Goal: Task Accomplishment & Management: Manage account settings

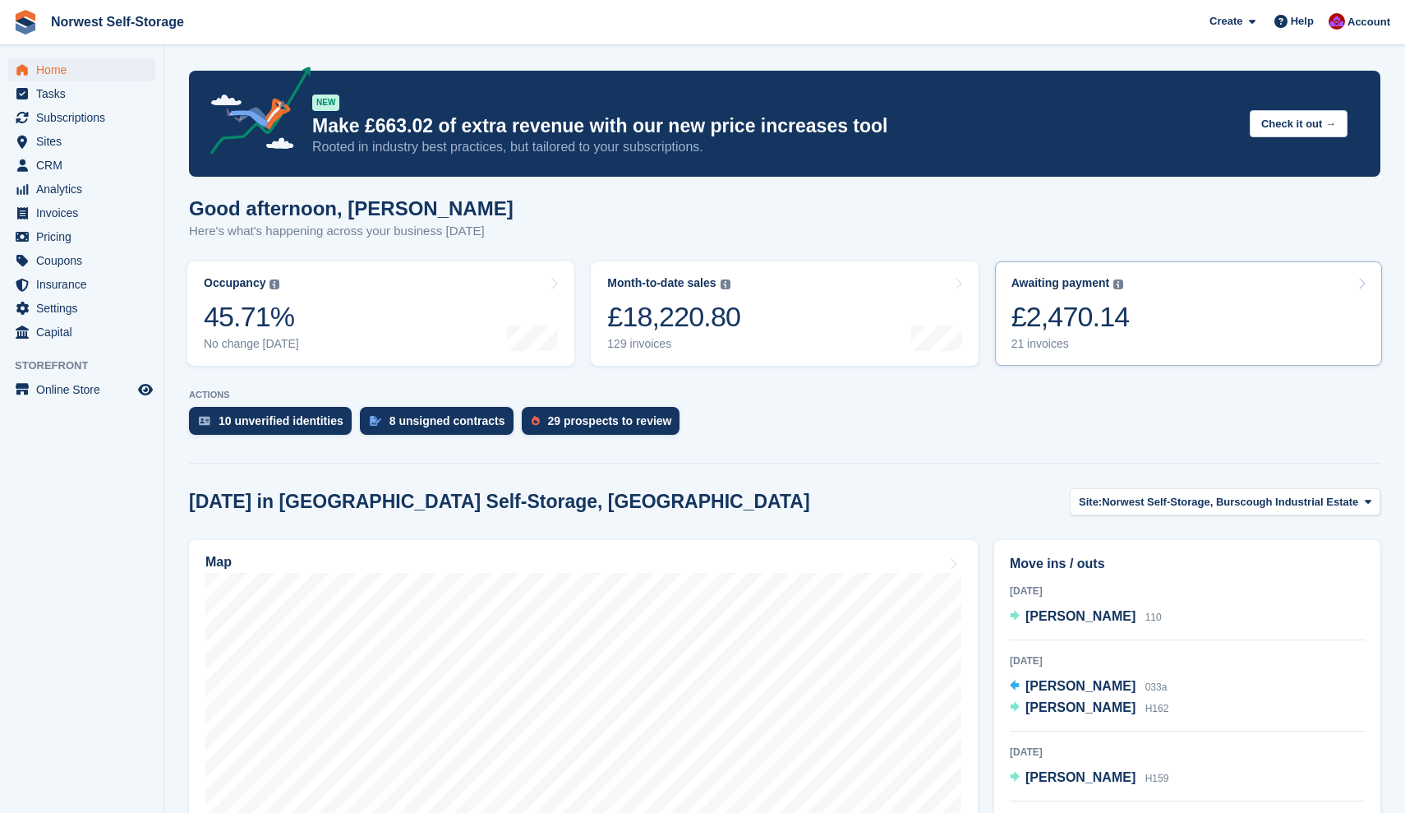
click at [1205, 334] on link "Awaiting payment The total outstanding balance on all open invoices. £2,470.14 …" at bounding box center [1188, 313] width 387 height 104
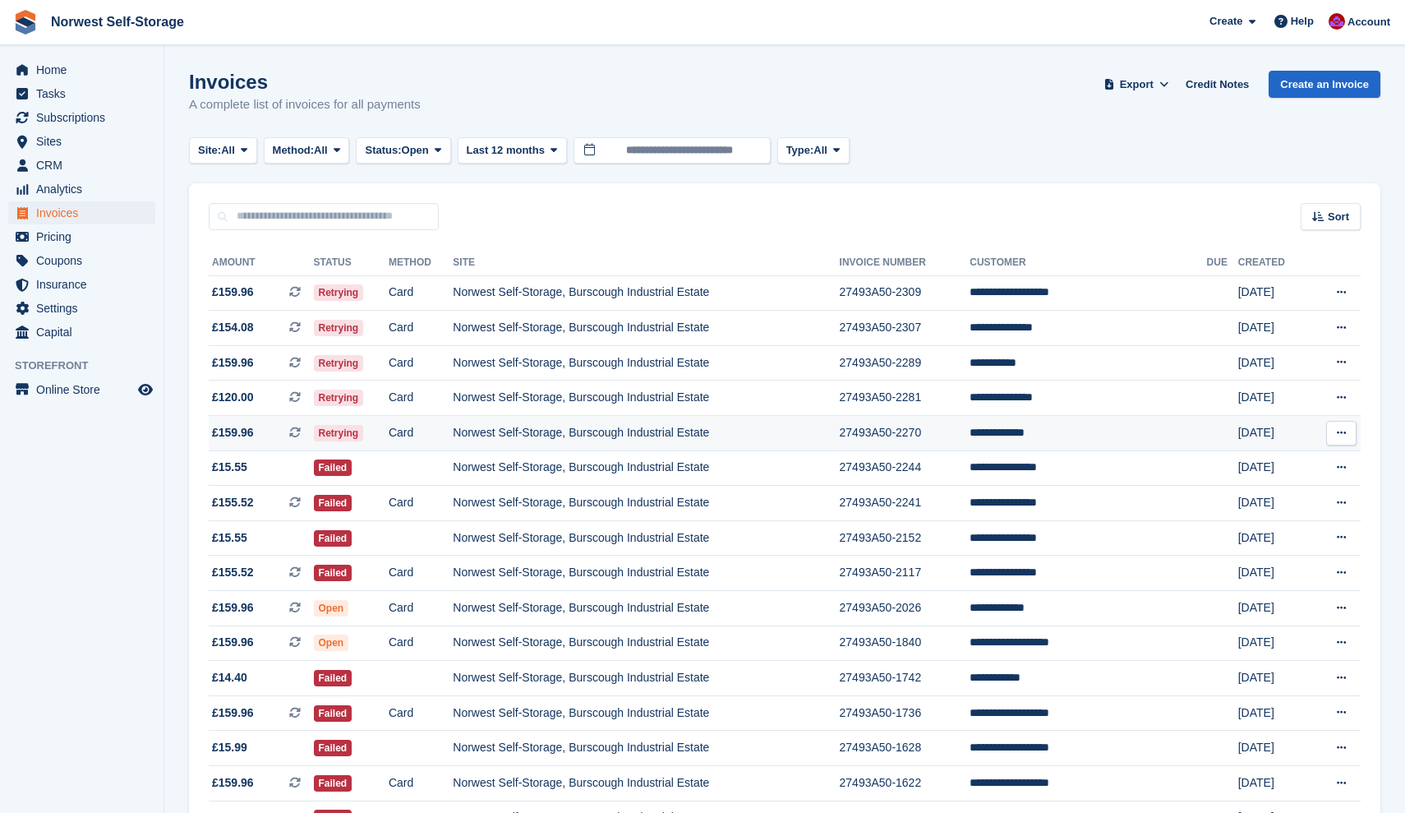
click at [265, 436] on span "£159.96 This is a recurring subscription invoice. This is a recurring subscript…" at bounding box center [261, 432] width 105 height 17
click at [278, 398] on span "£120.00 This is a recurring subscription invoice." at bounding box center [261, 397] width 105 height 17
click at [270, 362] on span "£159.96 This is a recurring subscription invoice." at bounding box center [261, 362] width 105 height 17
click at [268, 325] on span "£154.08 This is a recurring subscription invoice." at bounding box center [261, 327] width 105 height 17
click at [275, 288] on span "£159.96 This is a recurring subscription invoice." at bounding box center [261, 292] width 105 height 17
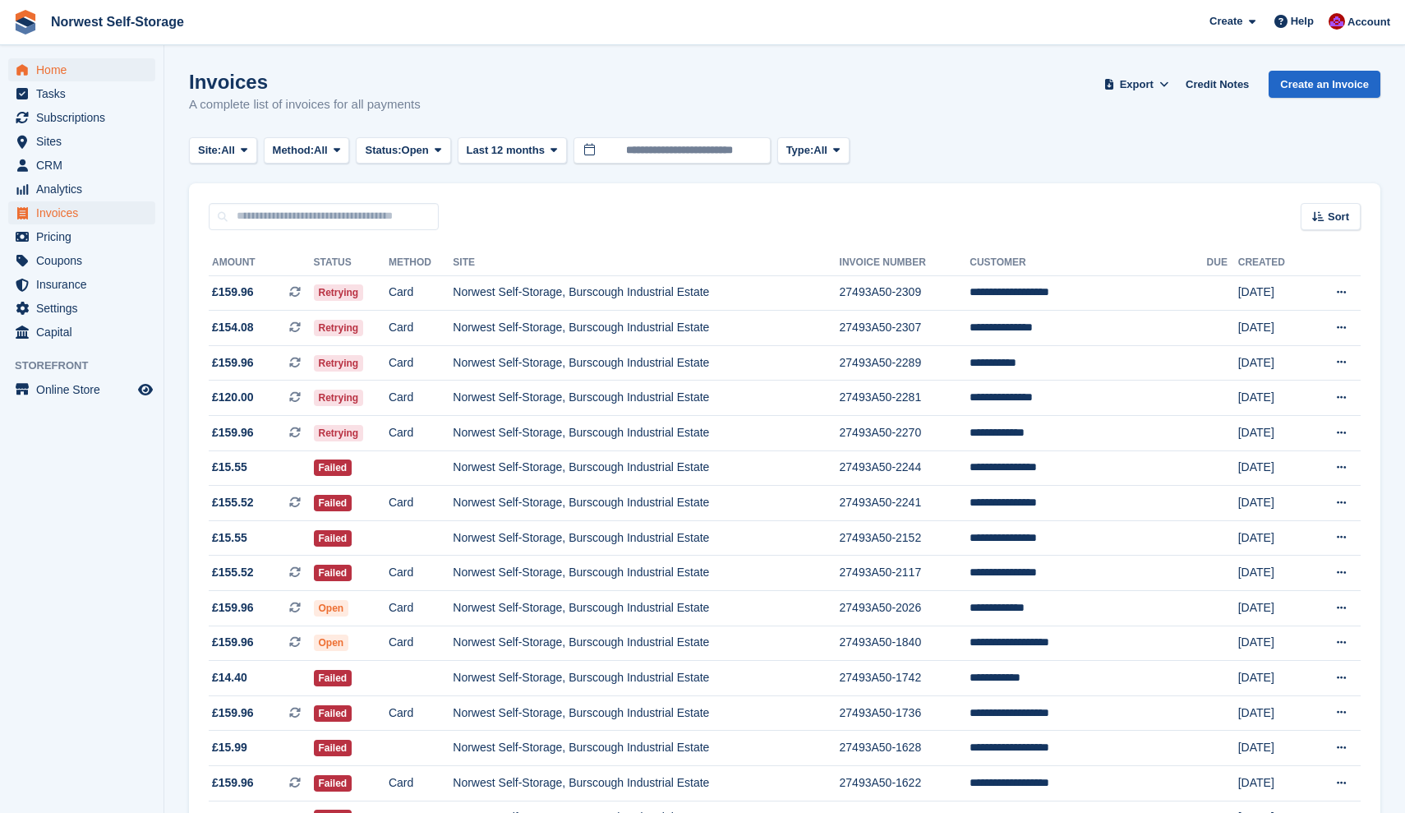
click at [52, 67] on span "Home" at bounding box center [85, 69] width 99 height 23
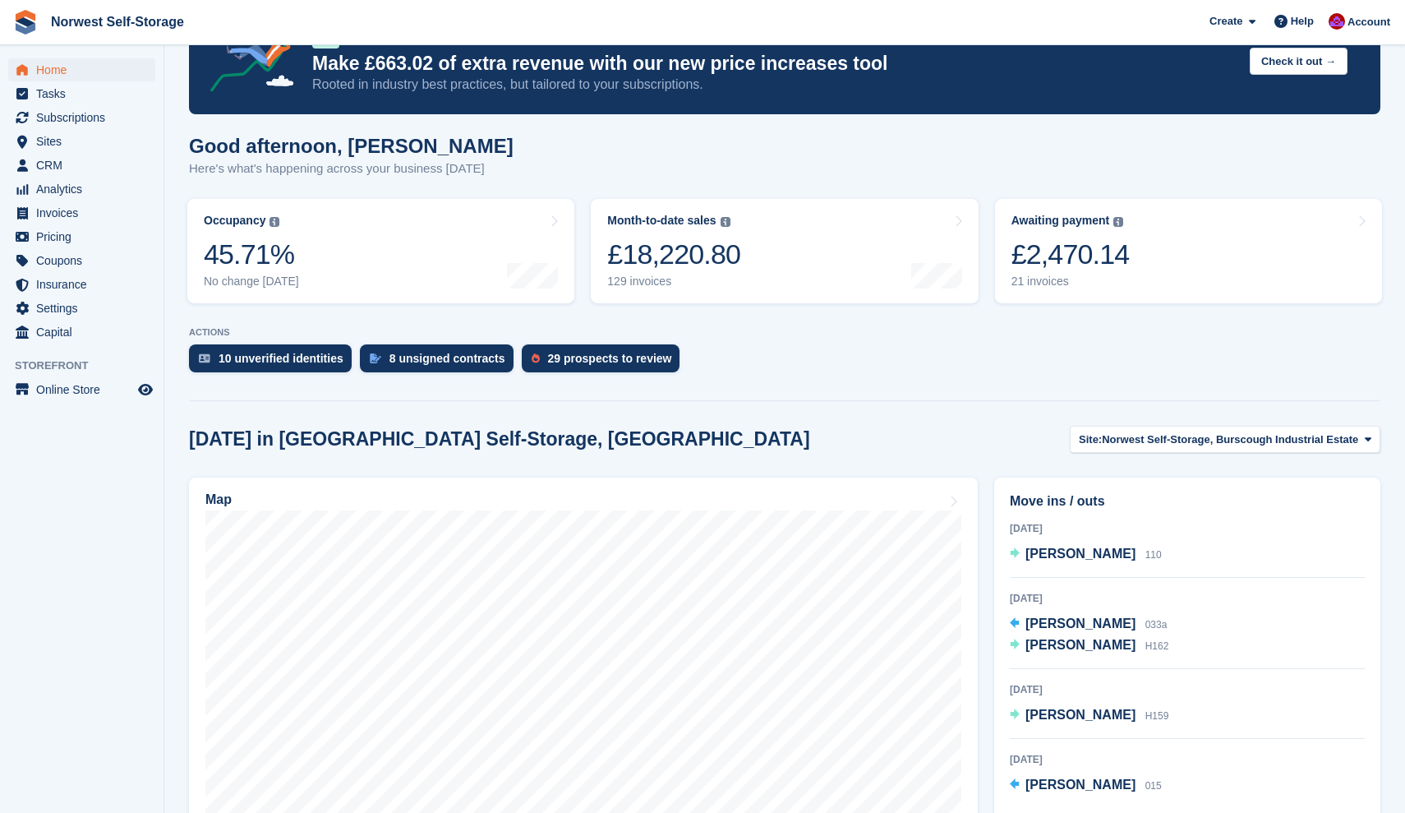
scroll to position [64, 0]
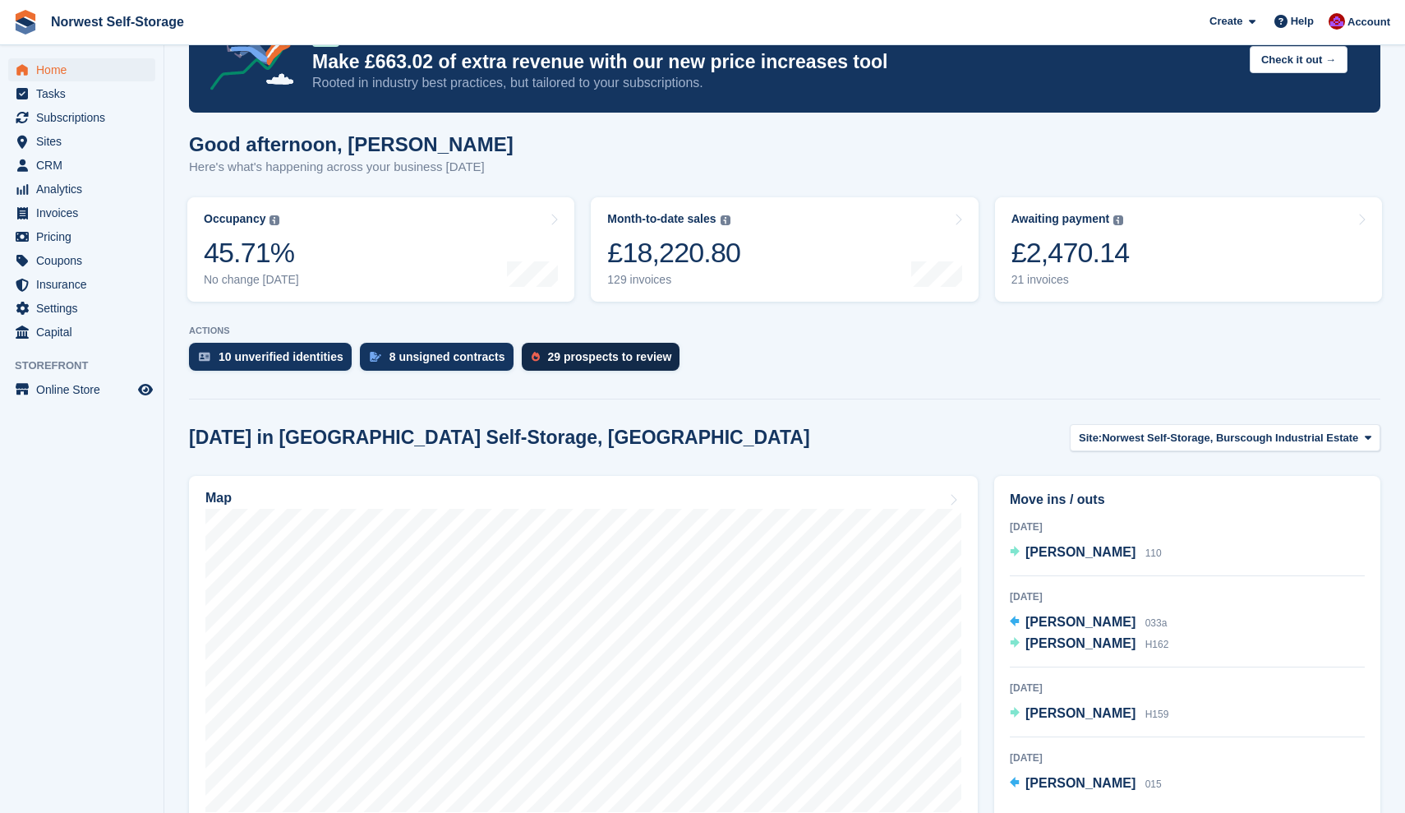
click at [610, 358] on div "29 prospects to review" at bounding box center [610, 356] width 124 height 13
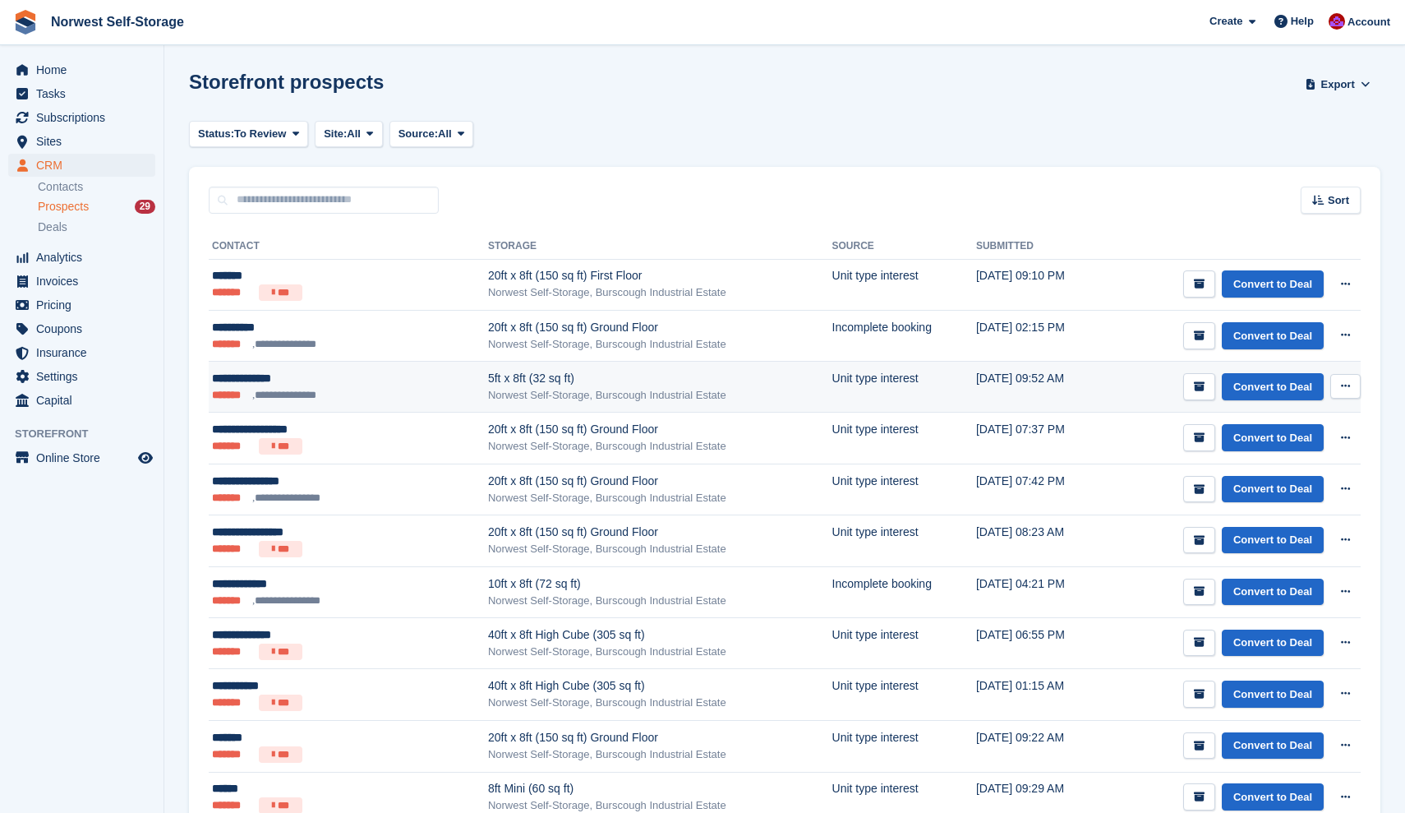
click at [1345, 386] on icon at bounding box center [1345, 385] width 9 height 11
click at [1265, 473] on p "Delete prospect" at bounding box center [1281, 474] width 143 height 21
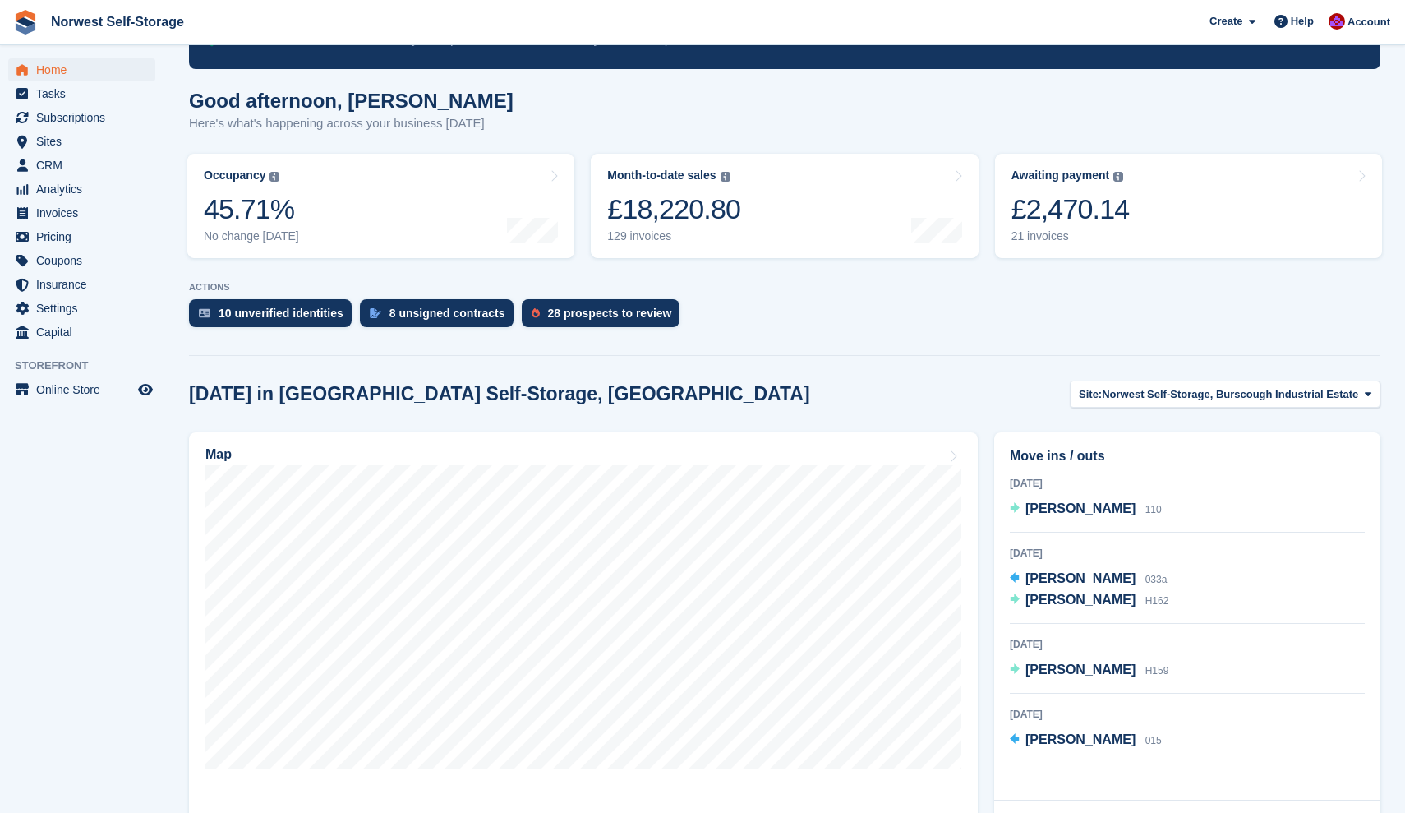
scroll to position [108, 0]
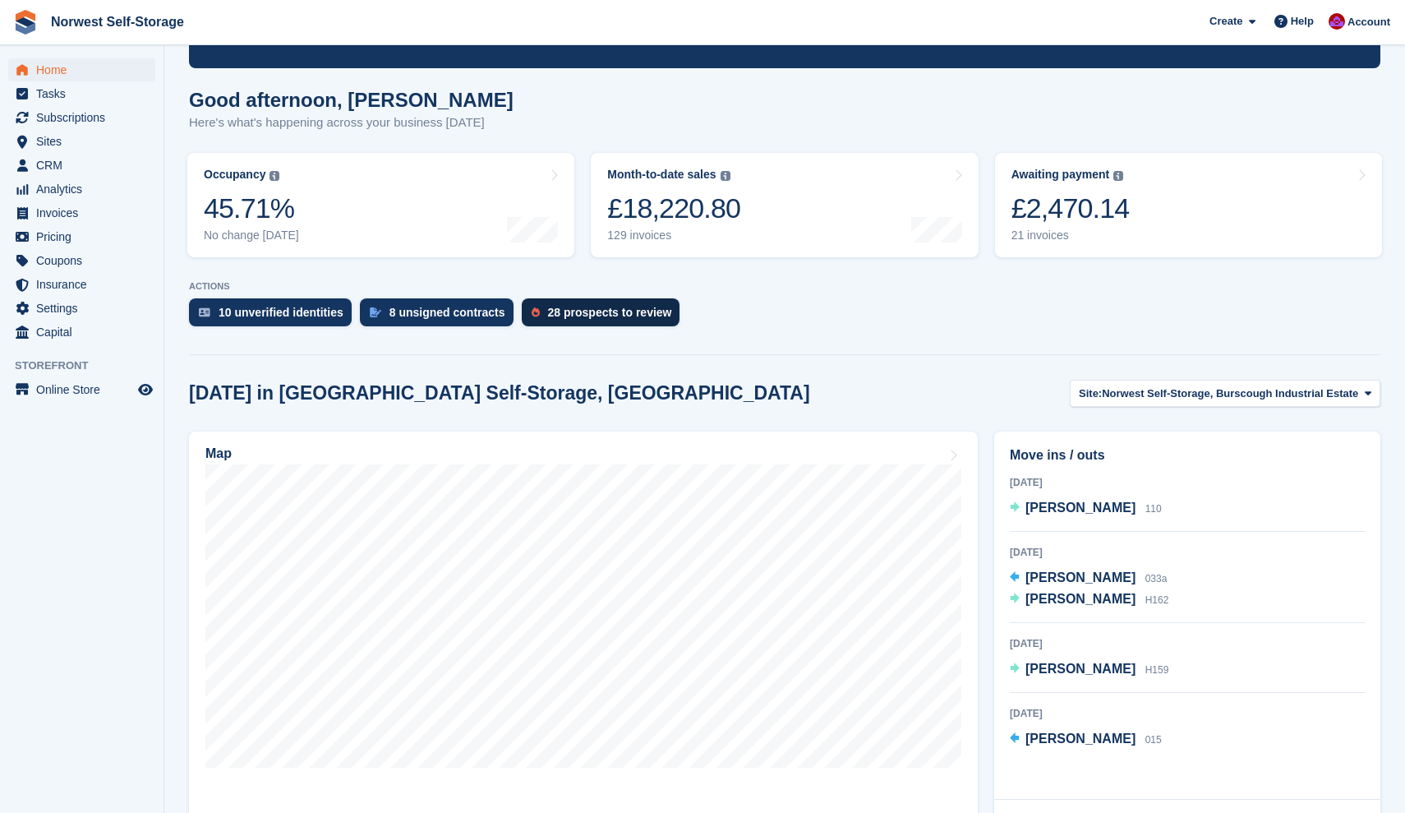
click at [618, 315] on div "28 prospects to review" at bounding box center [610, 312] width 124 height 13
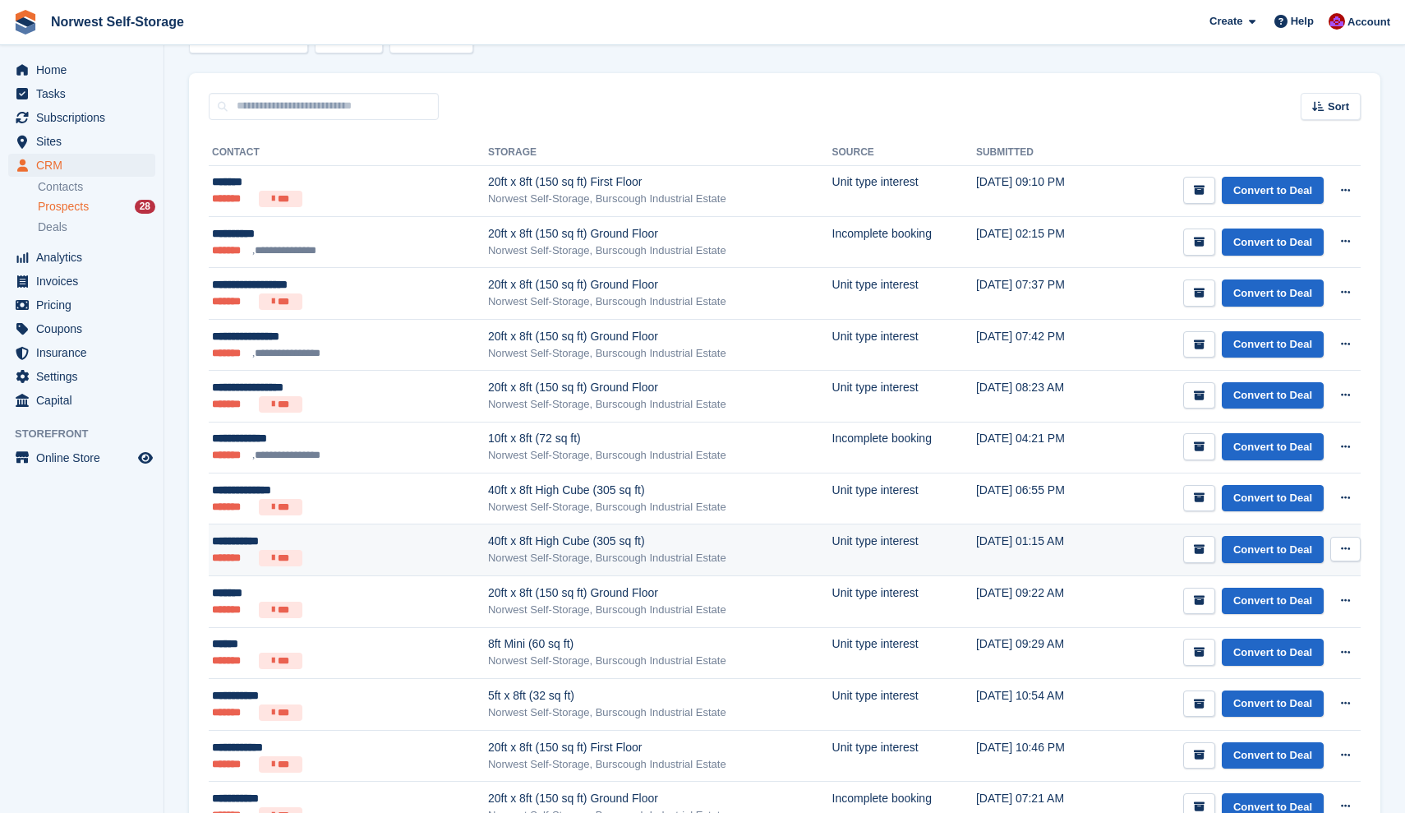
scroll to position [100, 0]
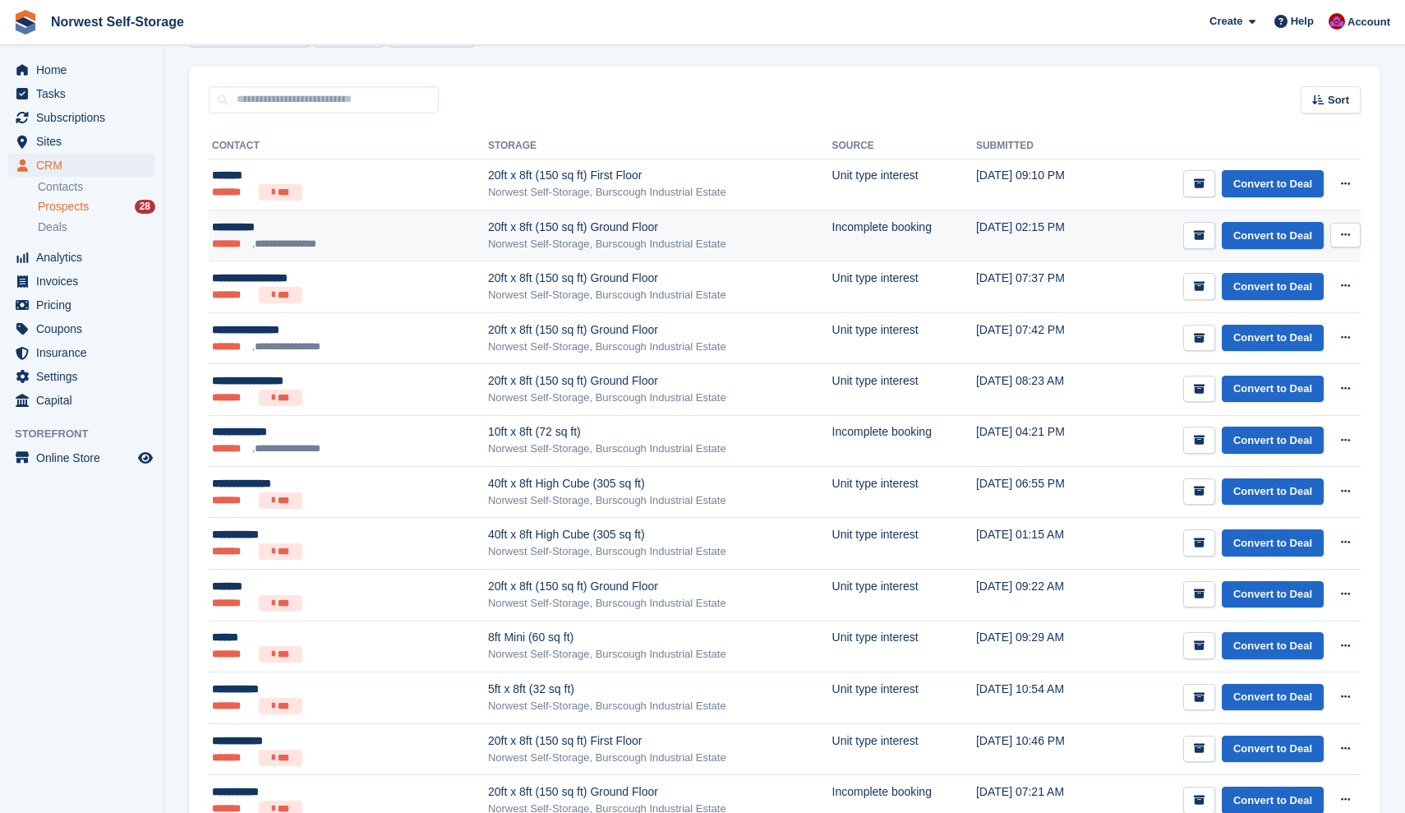
click at [1345, 232] on icon at bounding box center [1345, 234] width 9 height 11
click at [1269, 325] on p "Delete prospect" at bounding box center [1281, 323] width 143 height 21
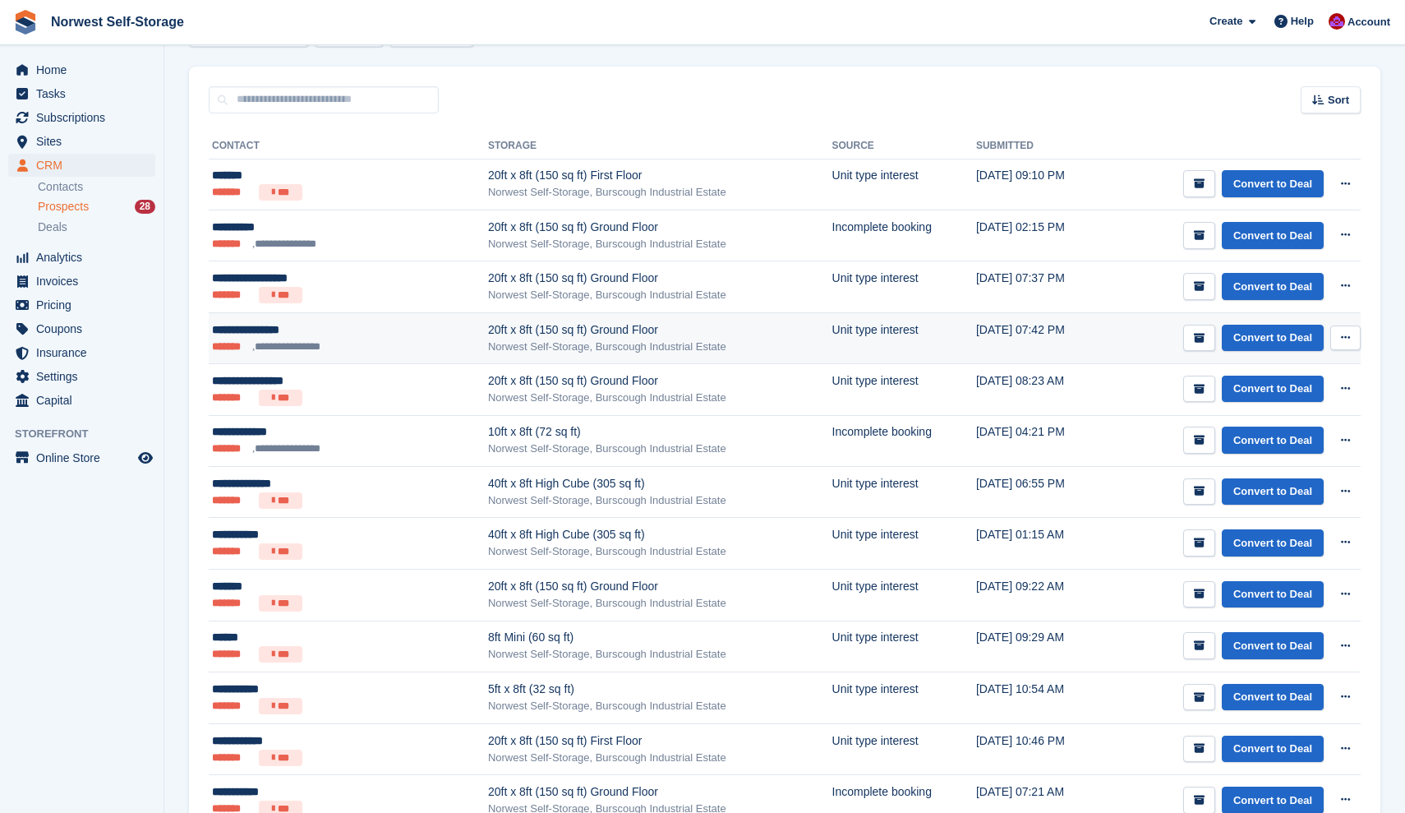
scroll to position [0, 0]
